Goal: Information Seeking & Learning: Check status

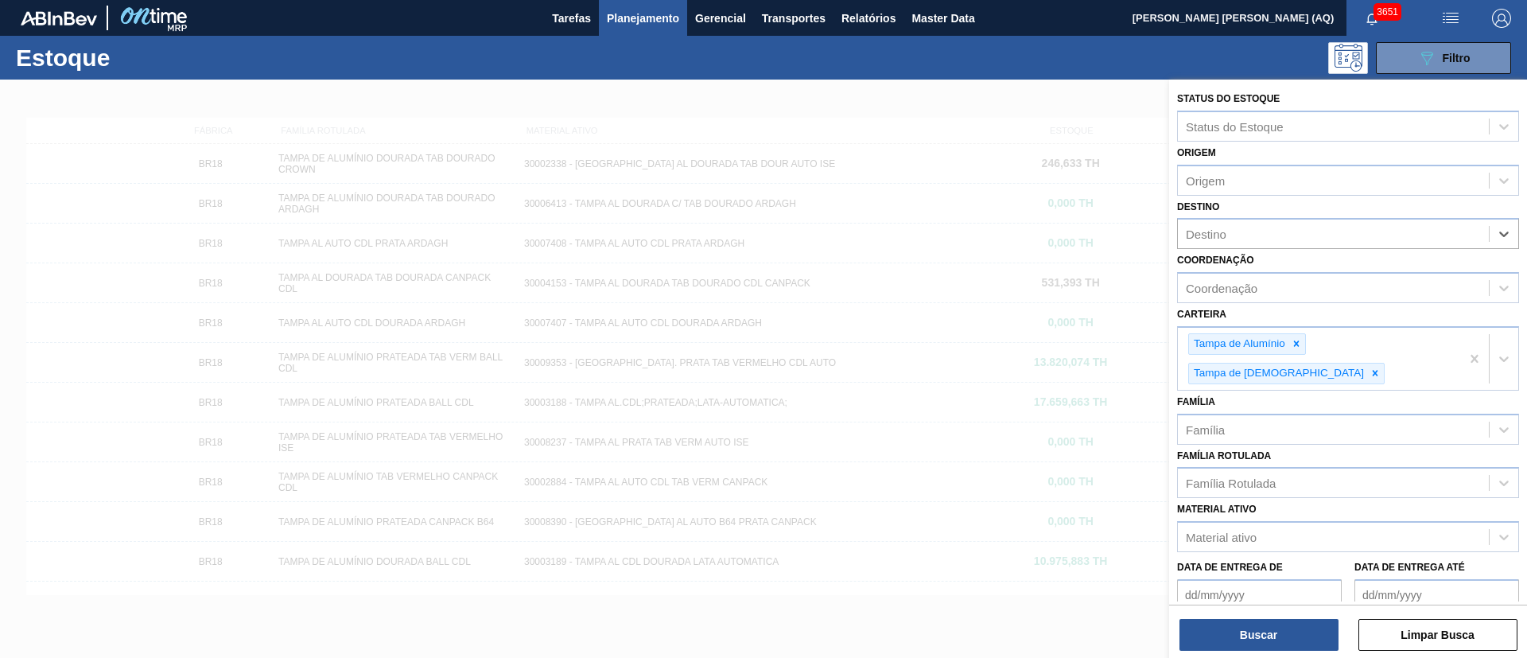
click at [1147, 56] on div "089F7B8B-B2A5-4AFE-B5C0-19BA573D28AC Filtro" at bounding box center [886, 58] width 1265 height 32
click at [1144, 101] on div at bounding box center [763, 409] width 1527 height 658
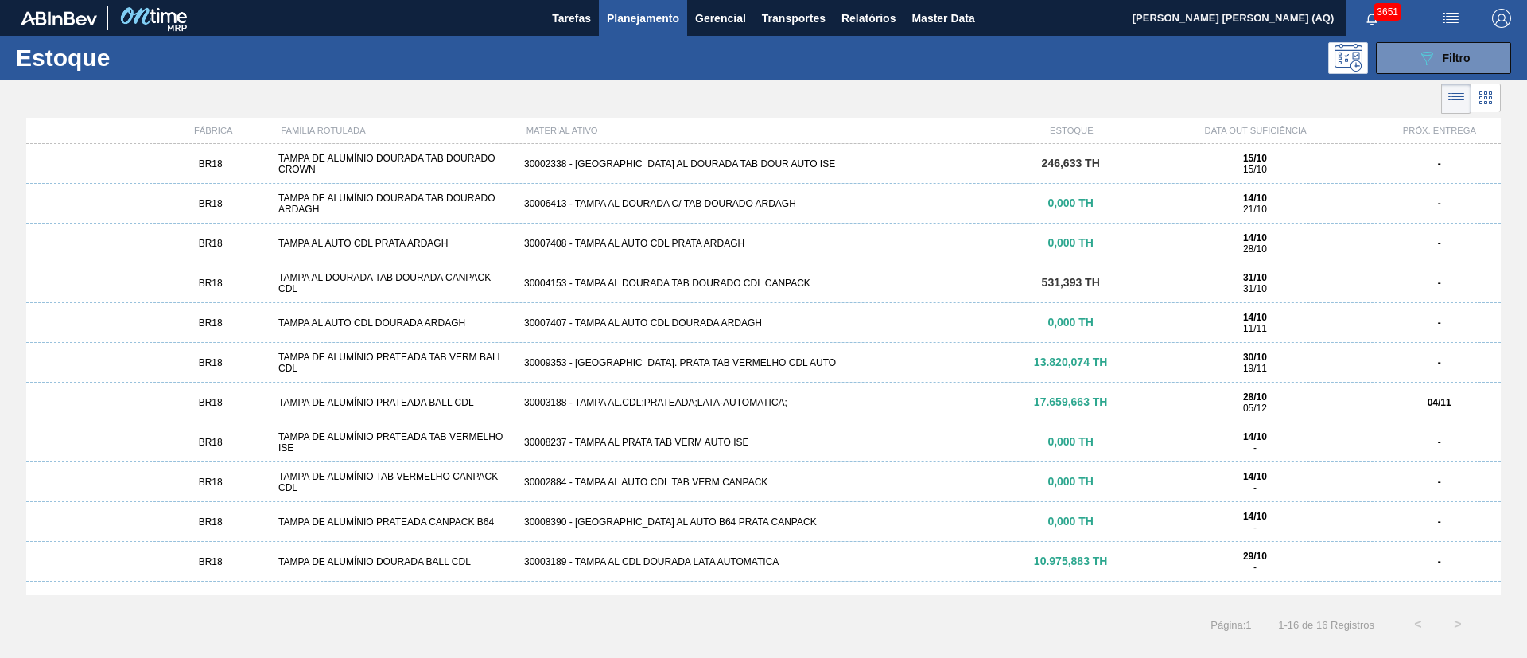
click at [1034, 87] on div at bounding box center [750, 99] width 1501 height 38
drag, startPoint x: 654, startPoint y: 21, endPoint x: 588, endPoint y: 58, distance: 75.9
click at [653, 21] on span "Planejamento" at bounding box center [643, 18] width 72 height 19
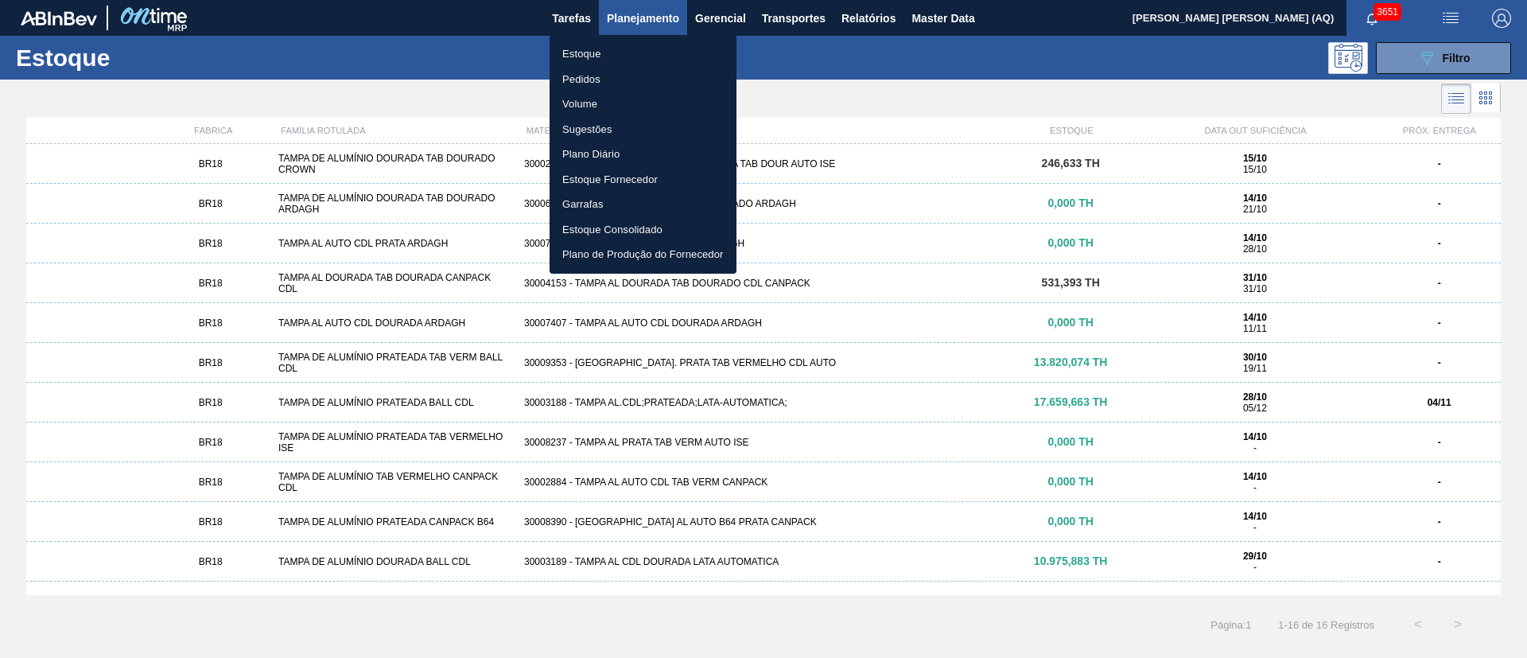
click at [1413, 64] on div at bounding box center [763, 329] width 1527 height 658
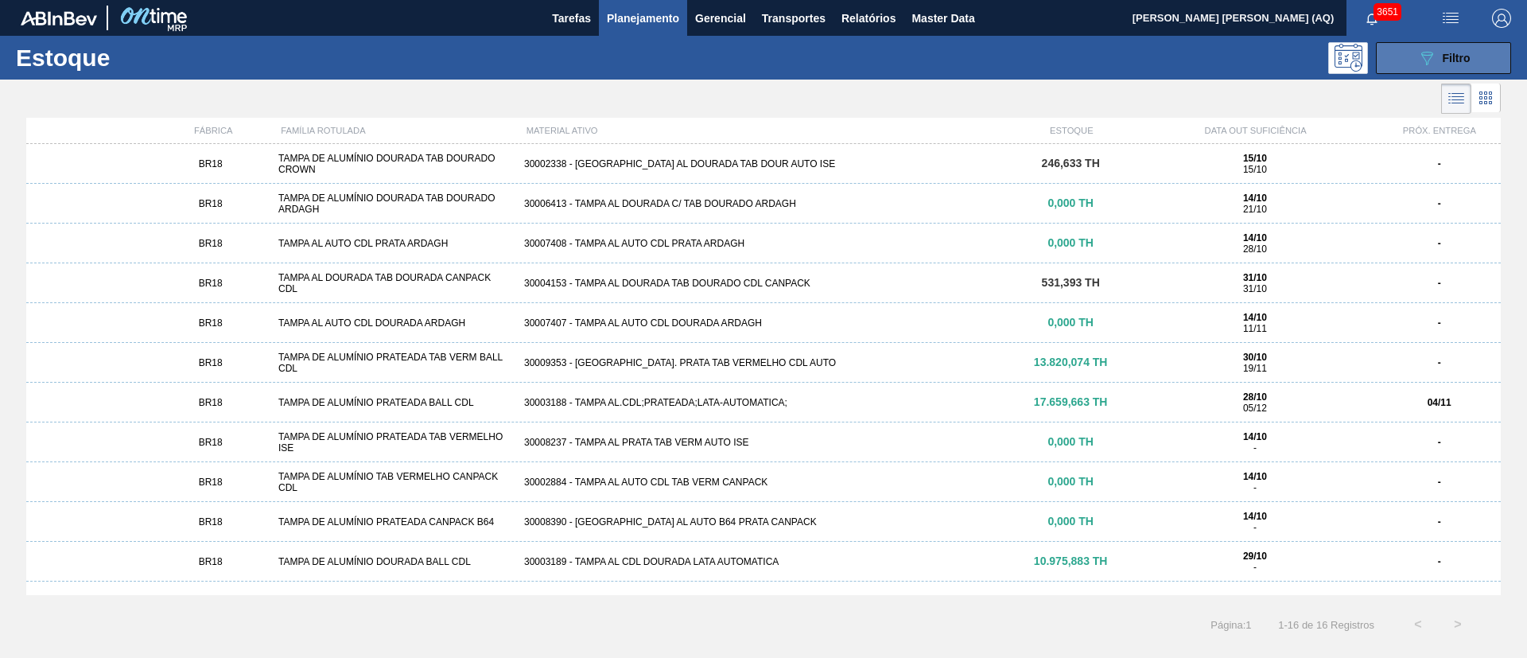
click at [1418, 51] on icon "089F7B8B-B2A5-4AFE-B5C0-19BA573D28AC" at bounding box center [1426, 58] width 19 height 19
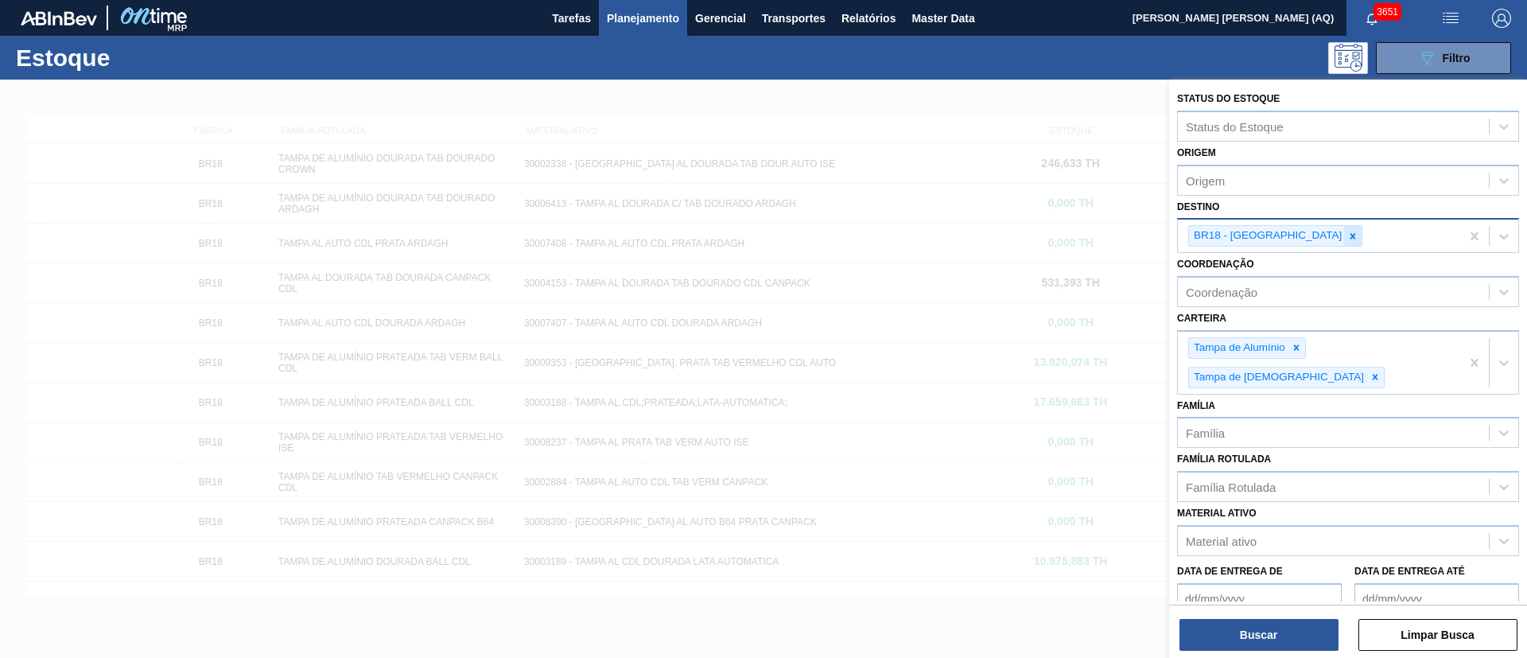
click at [1347, 237] on icon at bounding box center [1352, 236] width 11 height 11
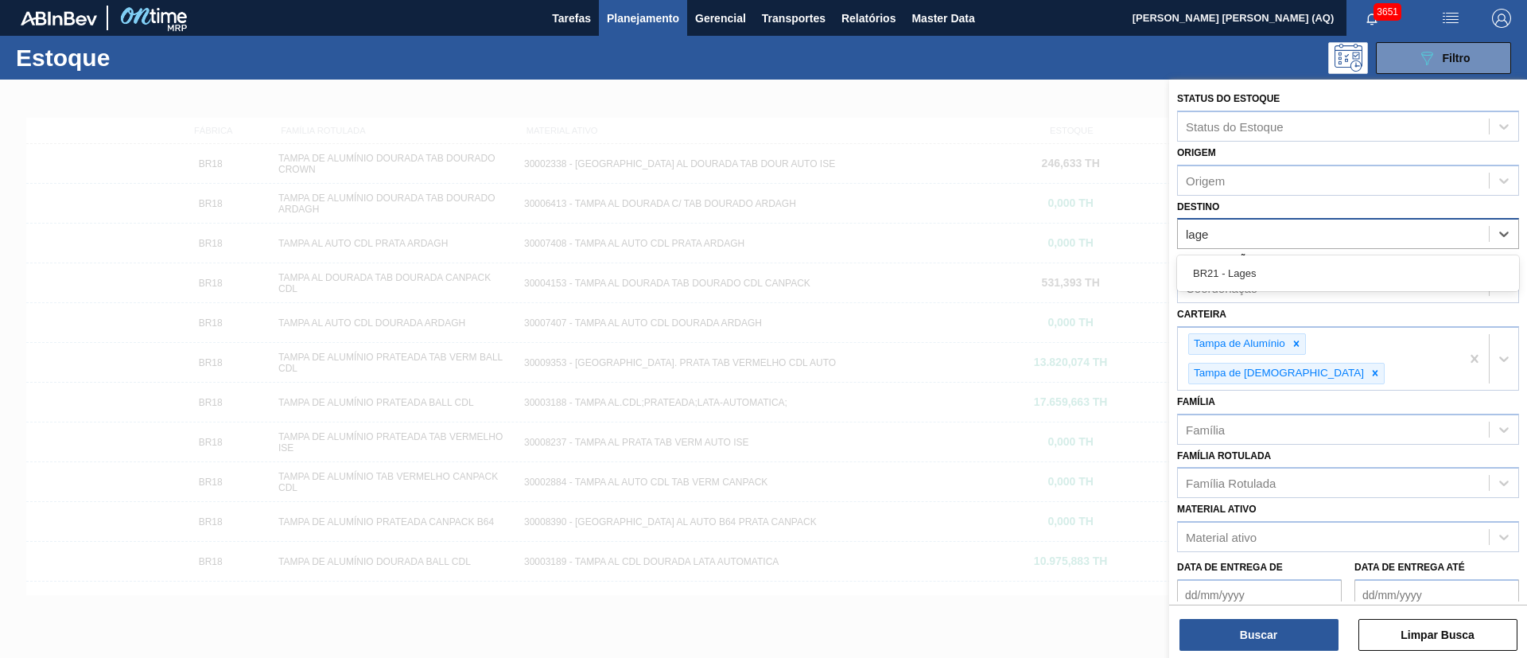
type input "lages"
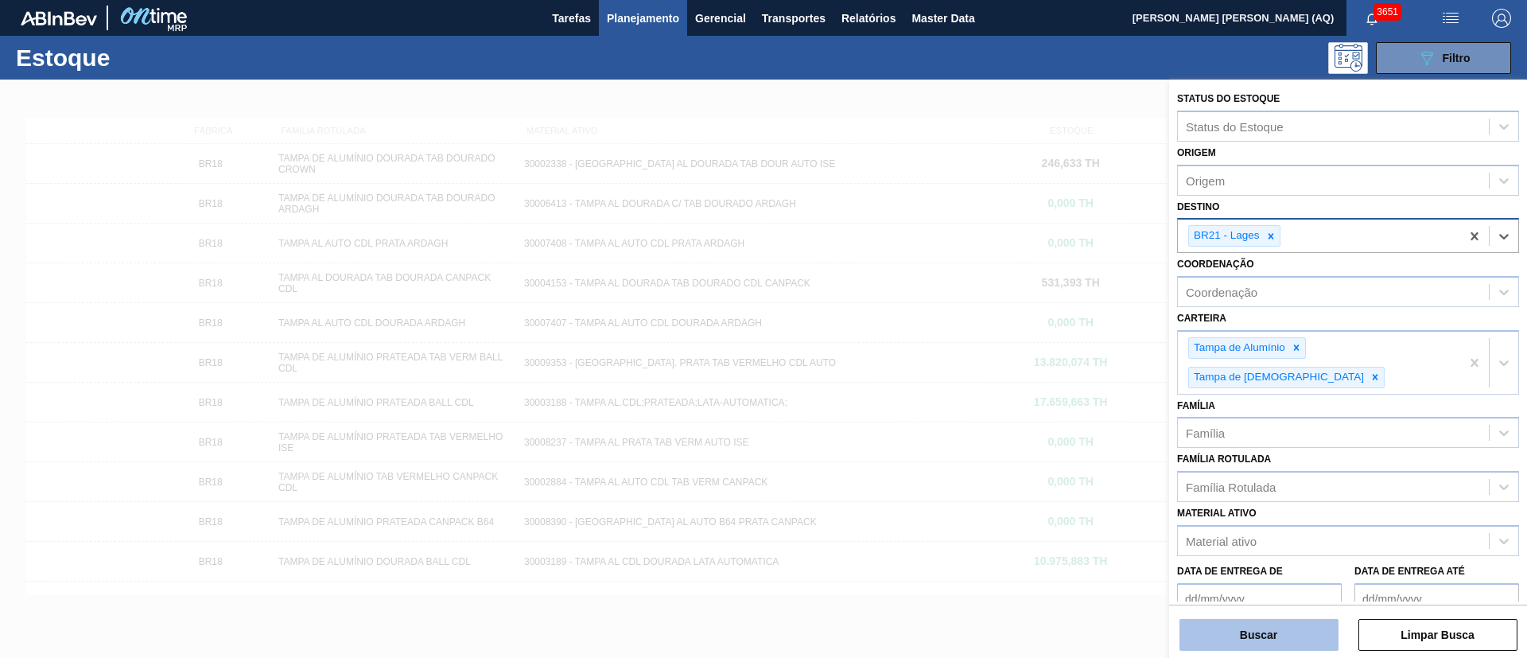
click at [1286, 637] on button "Buscar" at bounding box center [1258, 635] width 159 height 32
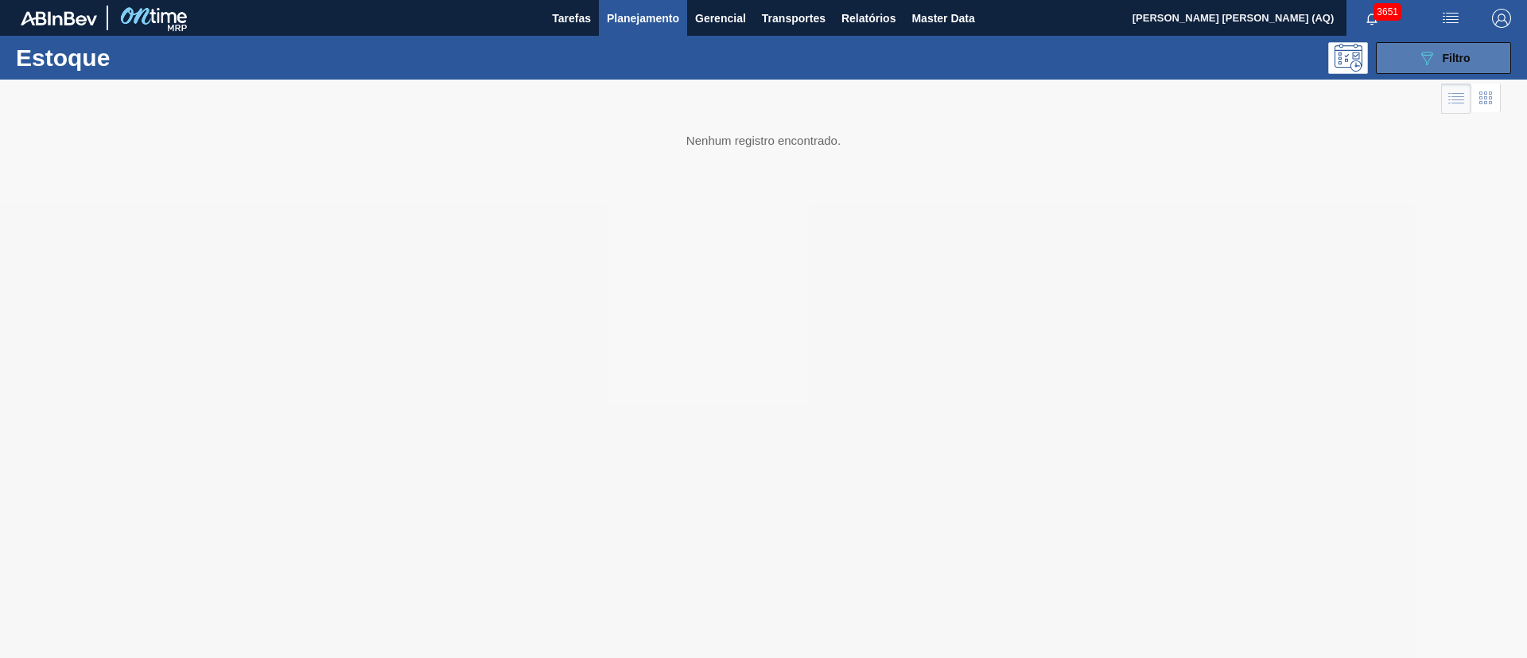
click at [1443, 54] on span "Filtro" at bounding box center [1457, 58] width 28 height 13
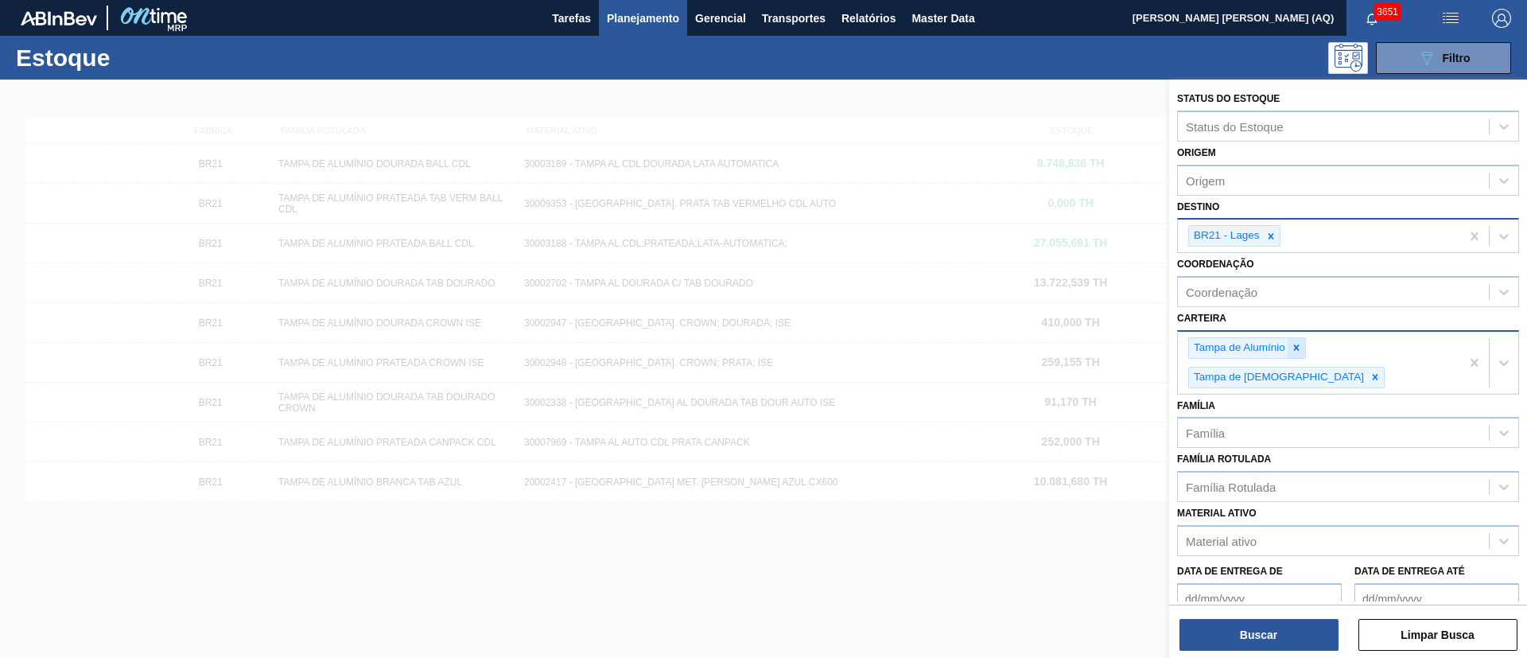
click at [1294, 342] on icon at bounding box center [1296, 347] width 11 height 11
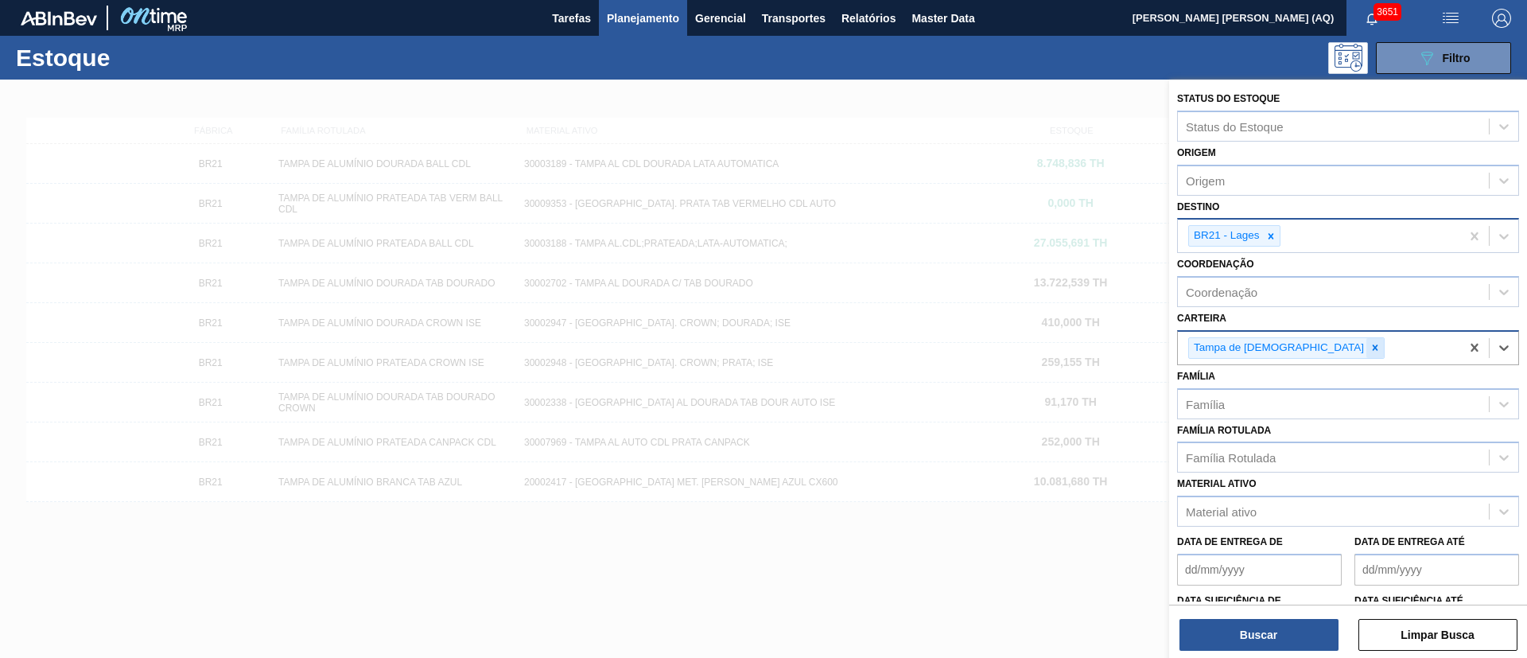
click at [1369, 345] on icon at bounding box center [1374, 347] width 11 height 11
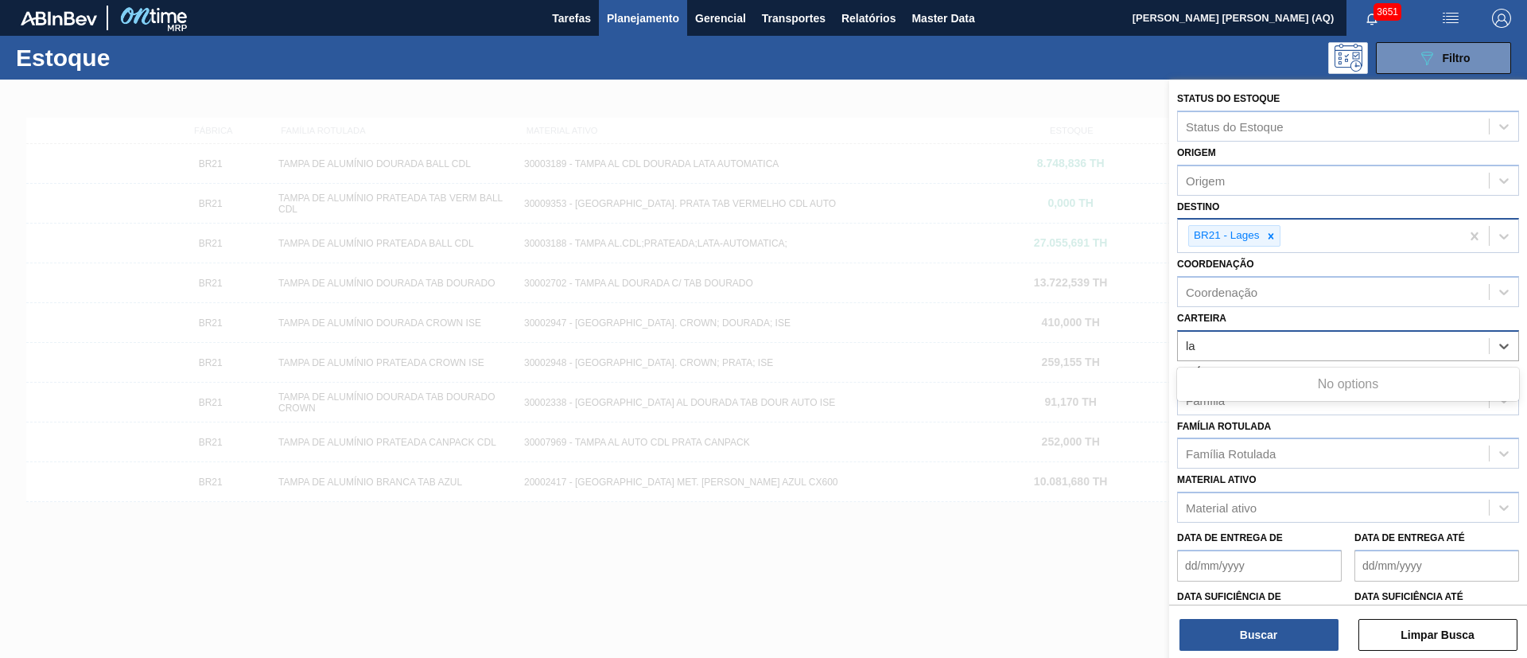
type input "l"
click at [1291, 313] on div "Carteira Carteira" at bounding box center [1348, 334] width 342 height 54
click at [1268, 341] on div "Carteira" at bounding box center [1333, 345] width 311 height 23
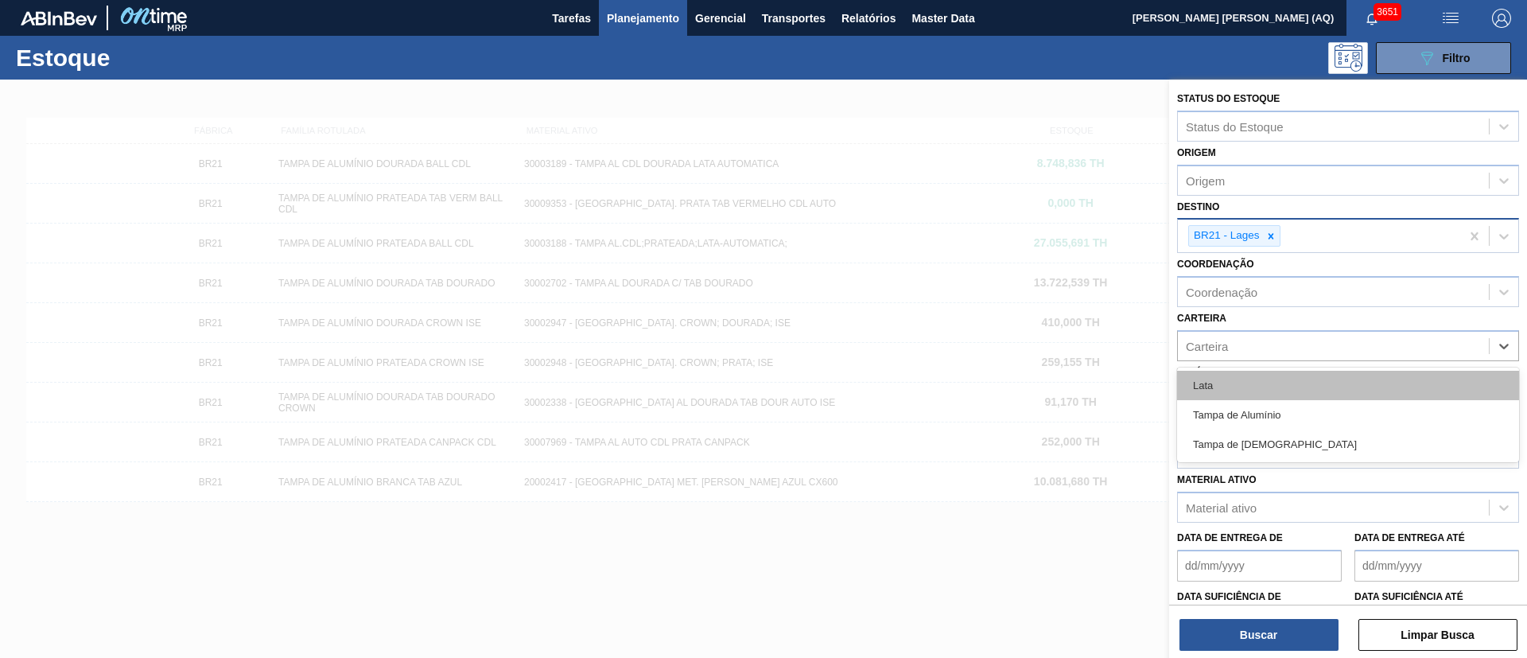
click at [1286, 373] on div "Lata" at bounding box center [1348, 385] width 342 height 29
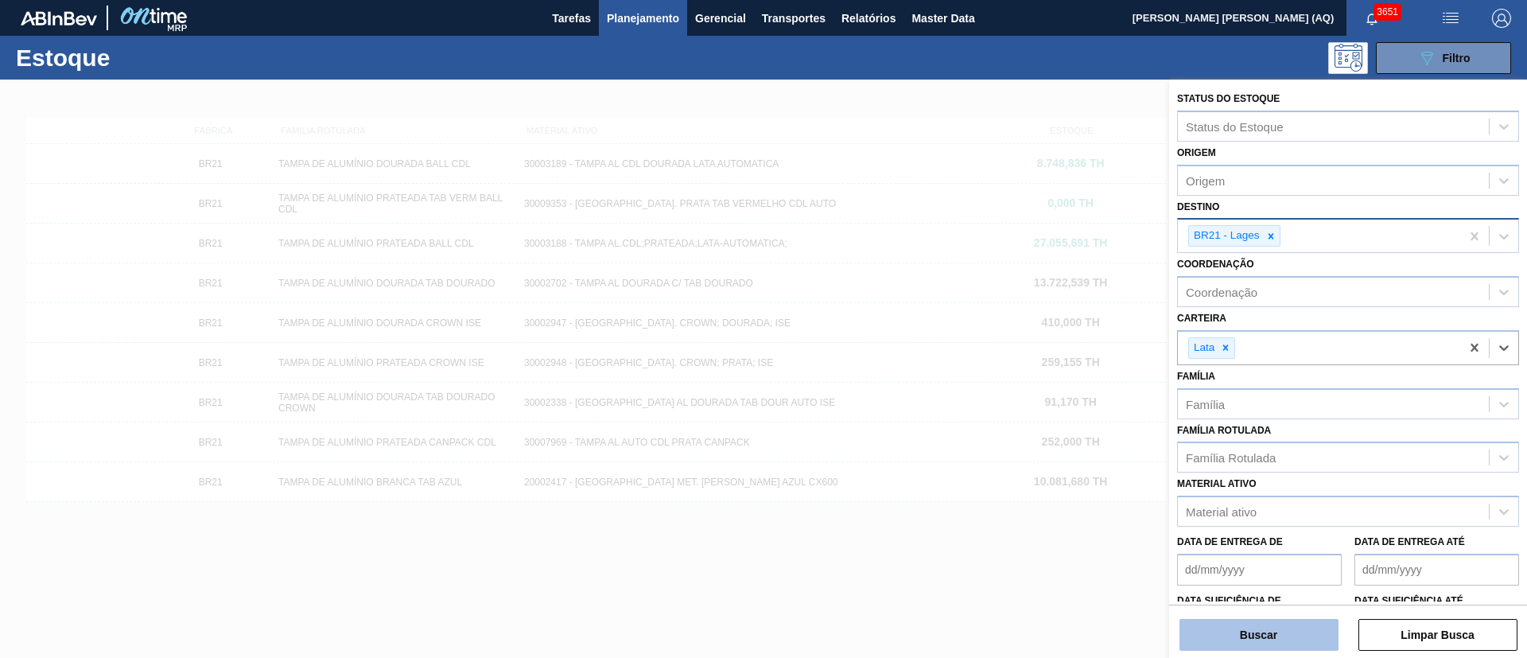
click at [1297, 623] on button "Buscar" at bounding box center [1258, 635] width 159 height 32
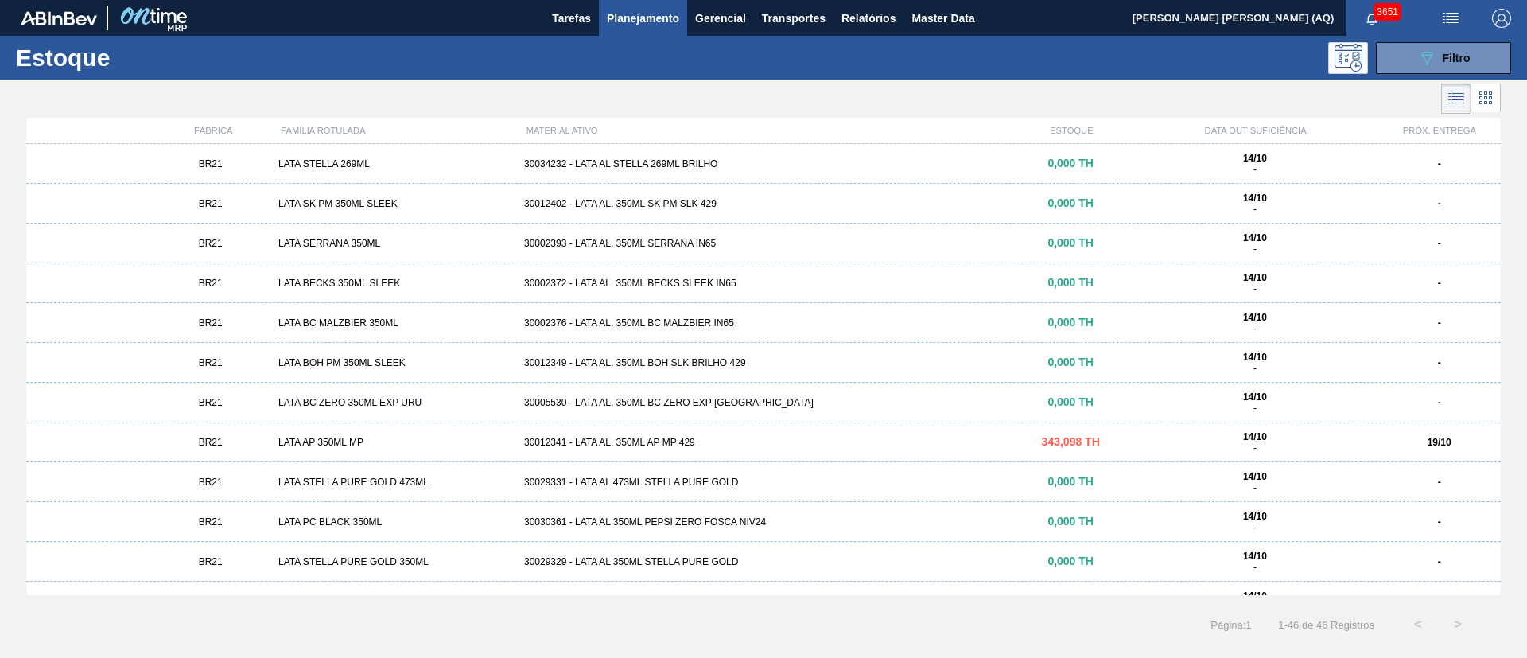
scroll to position [835, 0]
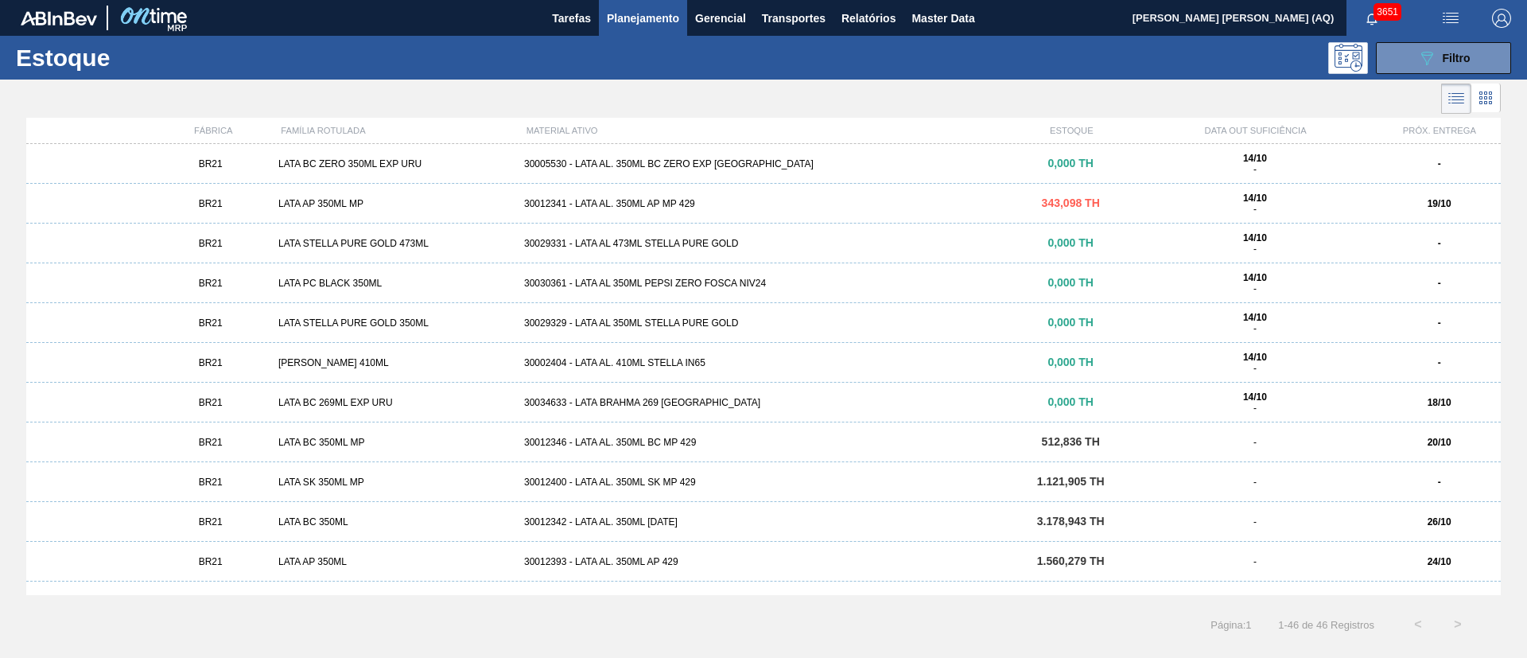
click at [637, 402] on div "30034633 - LATA BRAHMA 269 [GEOGRAPHIC_DATA]" at bounding box center [763, 402] width 491 height 11
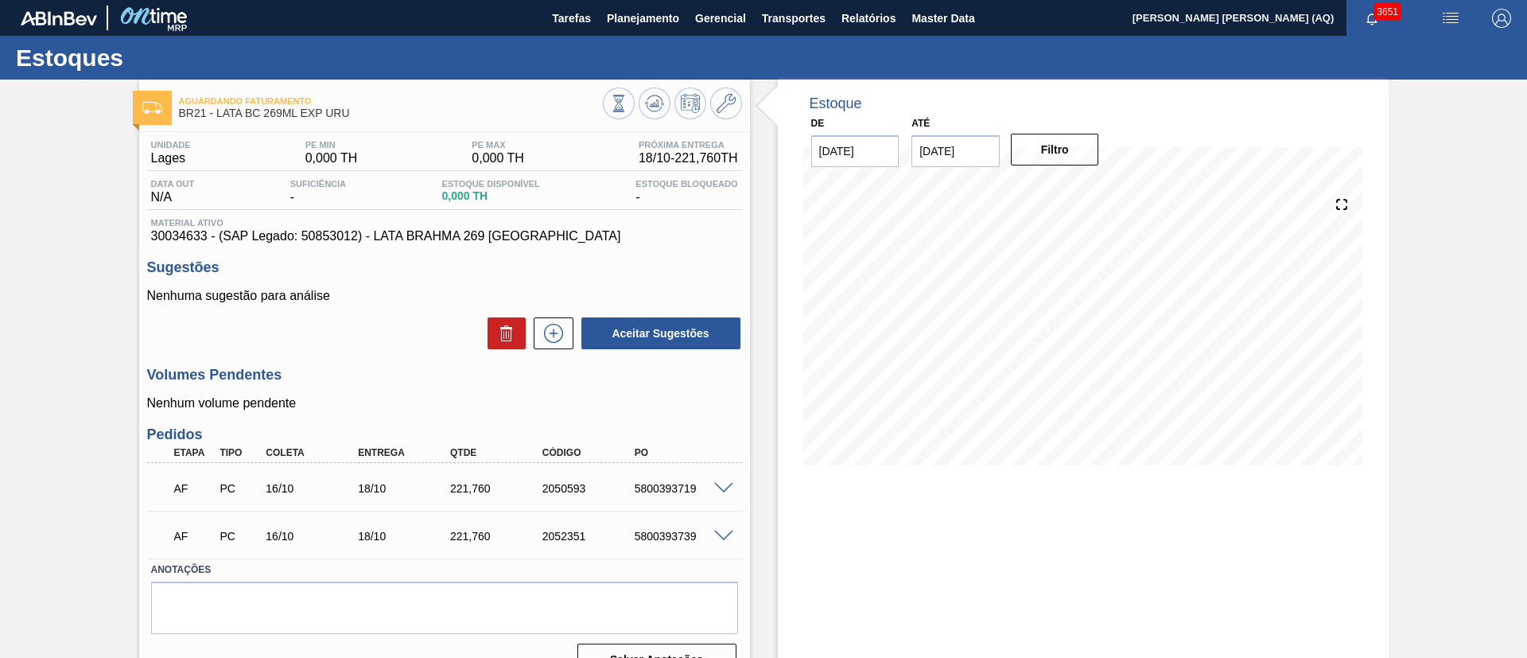
click at [728, 484] on span at bounding box center [723, 489] width 19 height 12
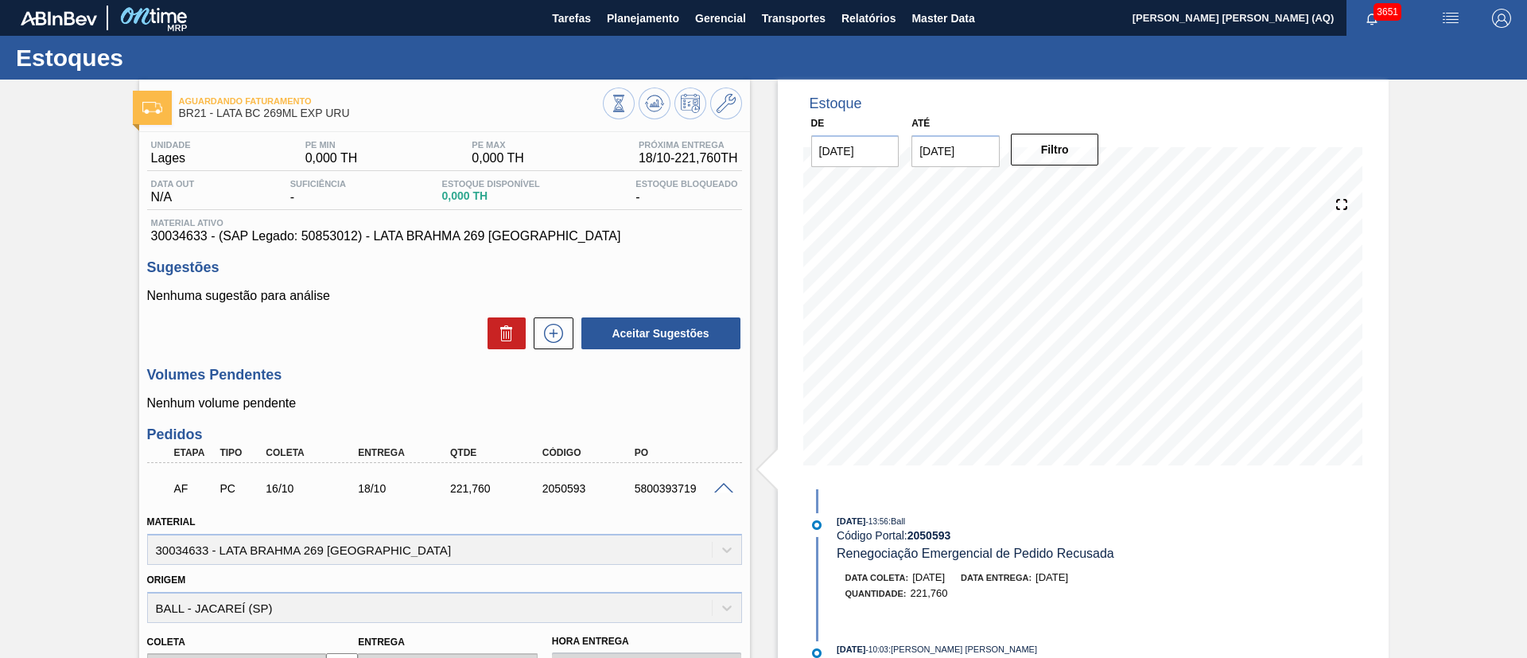
click at [715, 487] on span at bounding box center [723, 489] width 19 height 12
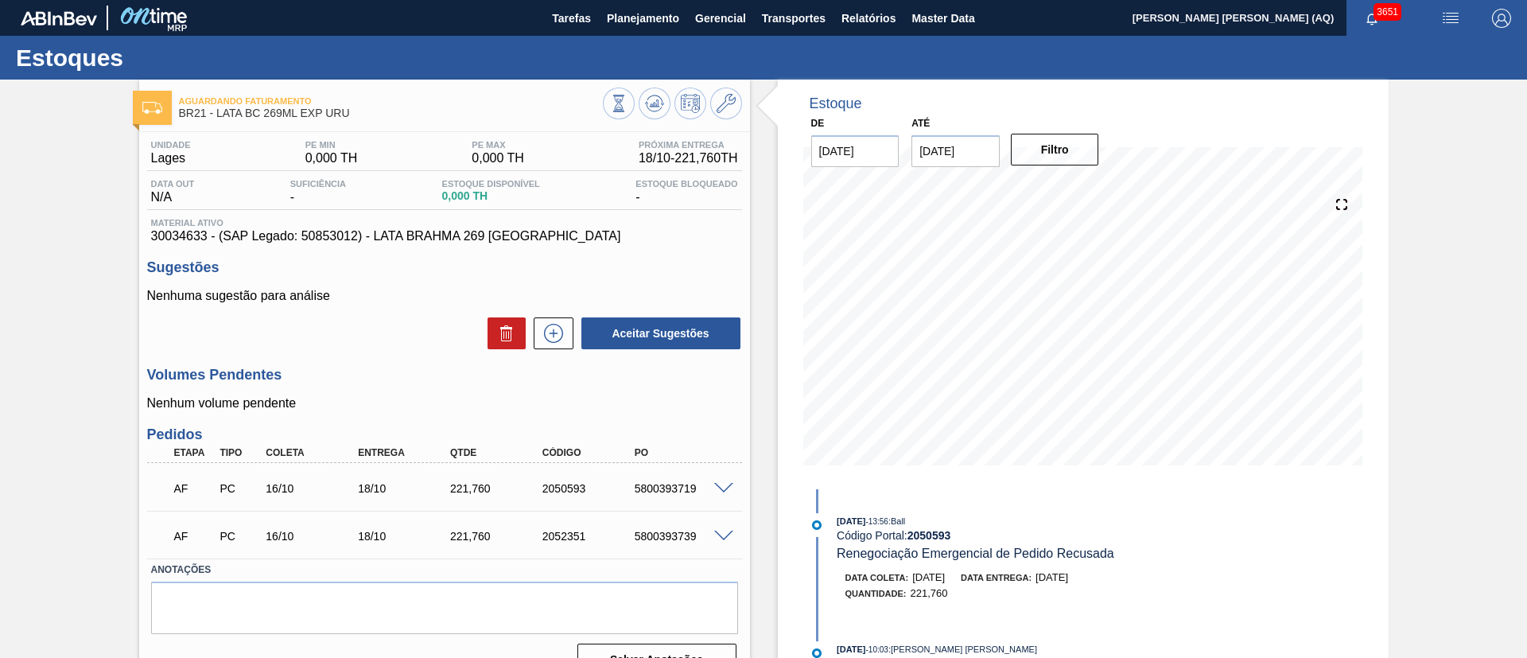
click at [1426, 566] on div "Aguardando Faturamento BR21 - LATA BC 269ML EXP URU Unidade [PERSON_NAME] MIN 0…" at bounding box center [763, 384] width 1527 height 609
drag, startPoint x: 1476, startPoint y: 258, endPoint x: 1412, endPoint y: 272, distance: 66.0
click at [1477, 258] on div "Aguardando Faturamento BR21 - LATA BC 269ML EXP URU Unidade [PERSON_NAME] MIN 0…" at bounding box center [763, 384] width 1527 height 609
drag, startPoint x: 355, startPoint y: 113, endPoint x: 216, endPoint y: 107, distance: 139.3
click at [216, 107] on span "BR21 - LATA BC 269ML EXP URU" at bounding box center [391, 113] width 424 height 12
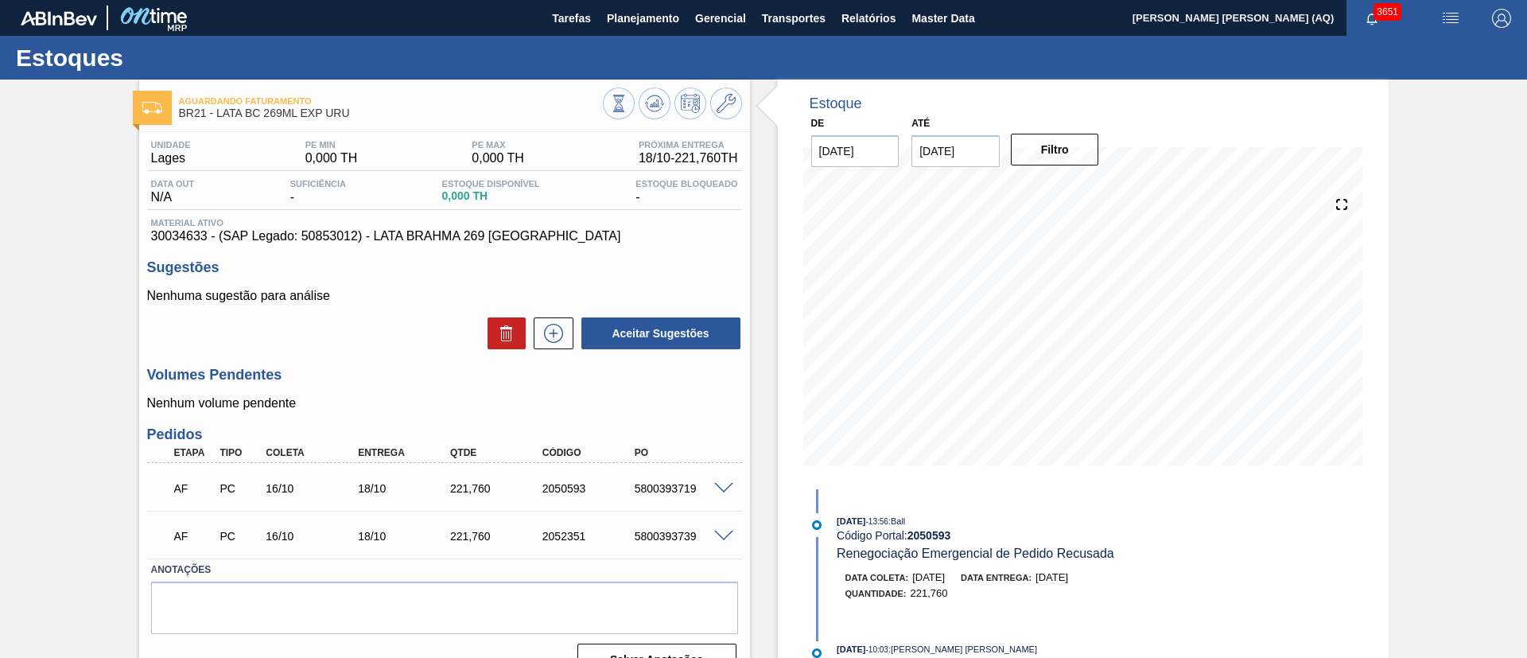
click at [301, 297] on p "Nenhuma sugestão para análise" at bounding box center [444, 296] width 595 height 14
click at [796, 231] on div "Estoque De [DATE] Até [DATE] Filtro 17/10 Projeção de Estoque 0 [DOMAIN_NAME] 0…" at bounding box center [1083, 285] width 611 height 410
